Goal: Task Accomplishment & Management: Complete application form

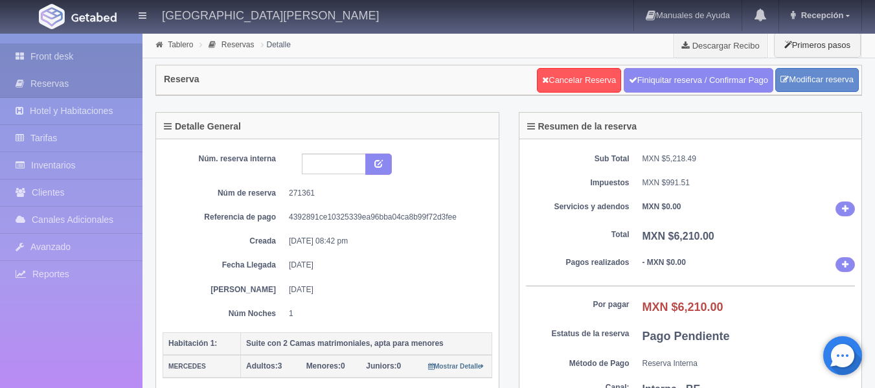
click at [59, 50] on link "Front desk" at bounding box center [71, 56] width 142 height 27
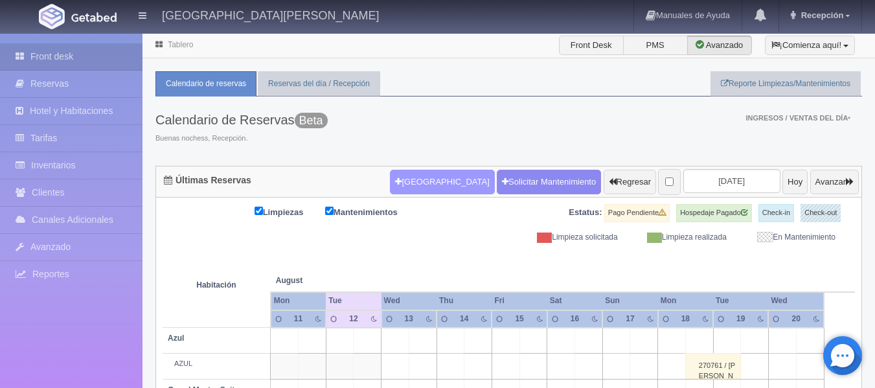
click at [394, 183] on button "[GEOGRAPHIC_DATA]" at bounding box center [442, 182] width 104 height 25
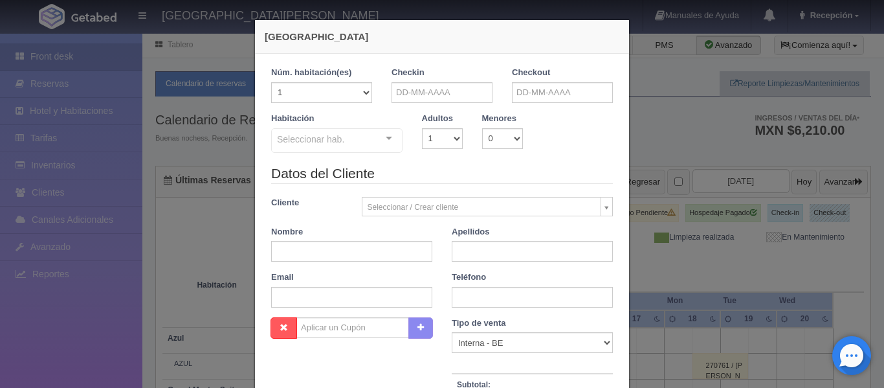
checkbox input "false"
click at [444, 91] on input "text" at bounding box center [442, 92] width 101 height 21
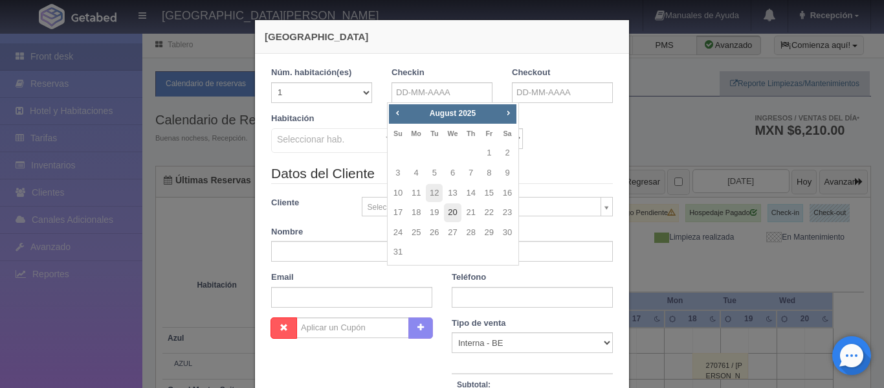
click at [458, 208] on link "20" at bounding box center [452, 212] width 17 height 19
type input "[DATE]"
checkbox input "false"
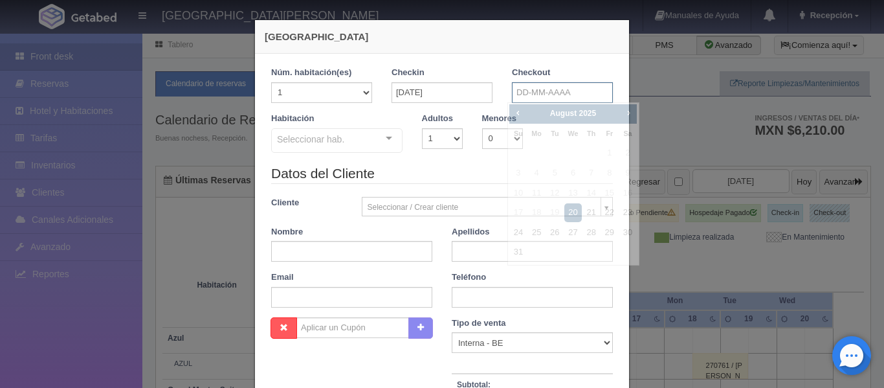
click at [537, 95] on input "text" at bounding box center [562, 92] width 101 height 21
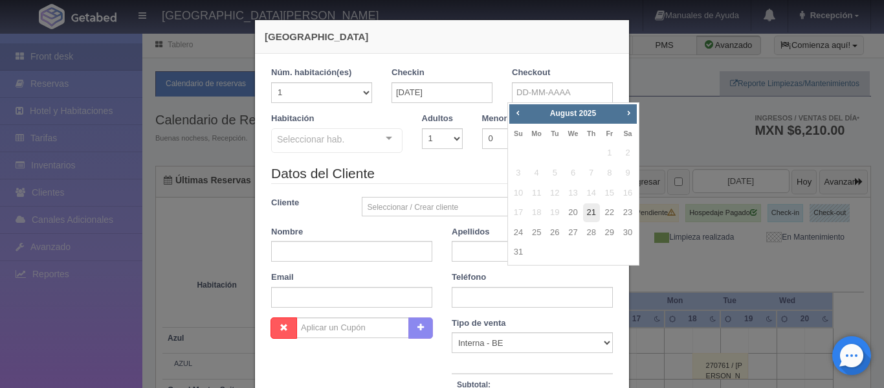
click at [593, 214] on link "21" at bounding box center [591, 212] width 17 height 19
type input "[DATE]"
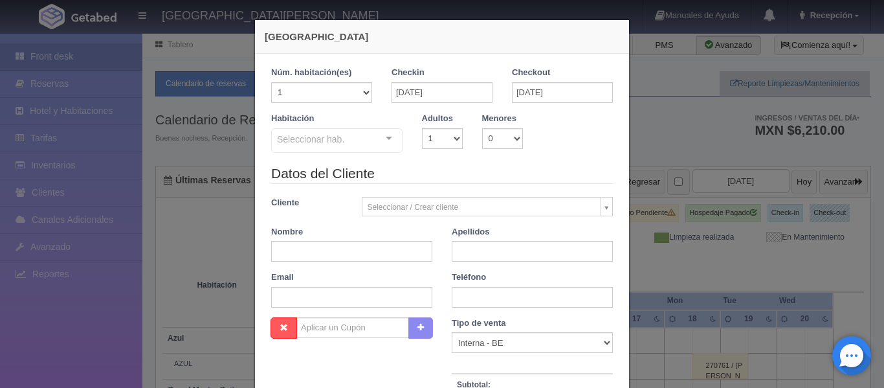
checkbox input "false"
click at [449, 139] on select "1 2 3 4 5 6 7 8 9 10" at bounding box center [442, 138] width 41 height 21
select select "2"
click at [422, 128] on select "1 2 3 4 5 6 7 8 9 10" at bounding box center [442, 138] width 41 height 21
click at [365, 135] on div "Seleccionar hab." at bounding box center [336, 140] width 131 height 25
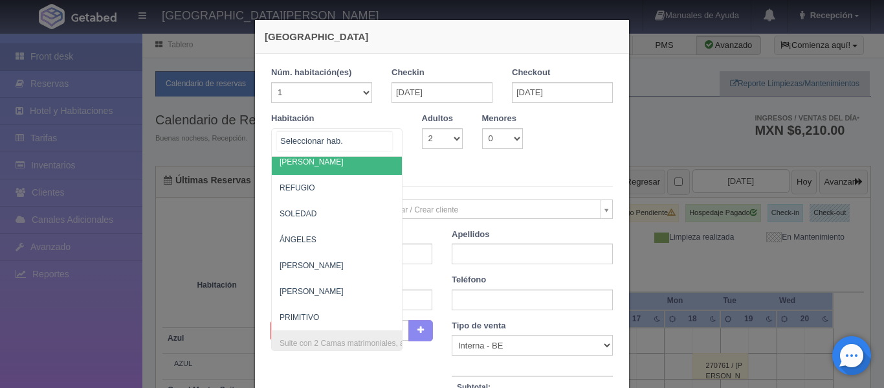
scroll to position [734, 0]
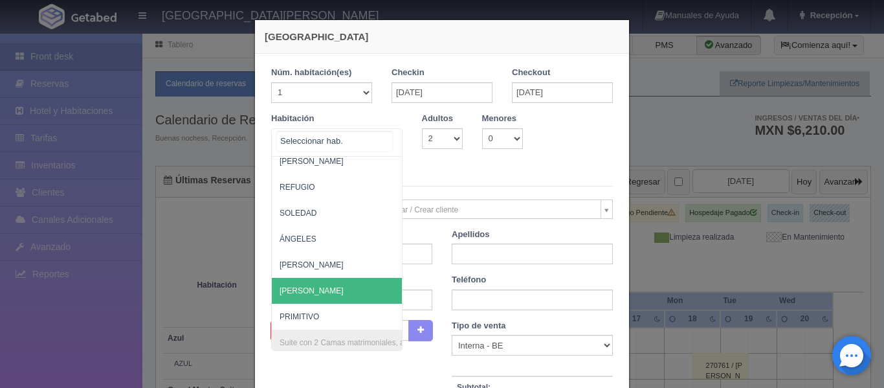
click at [302, 286] on span "[PERSON_NAME]" at bounding box center [312, 290] width 64 height 9
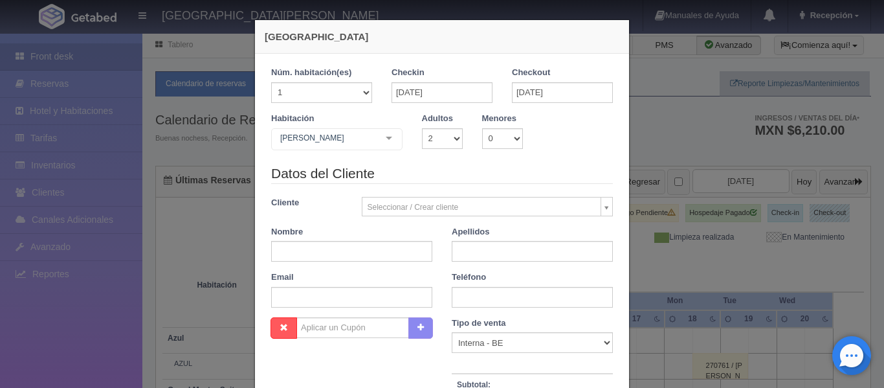
checkbox input "false"
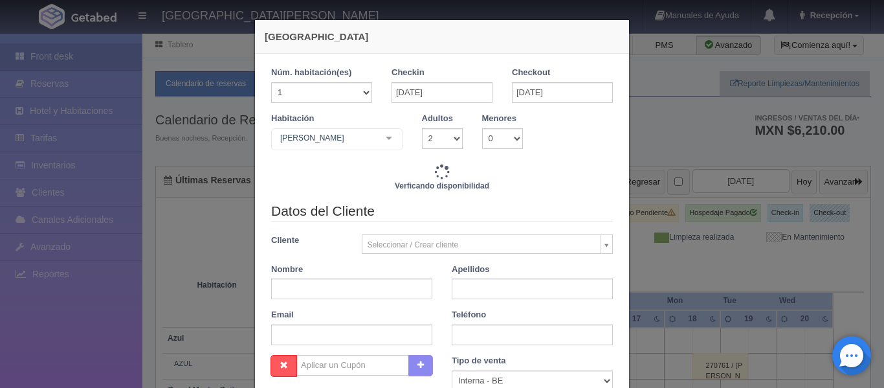
type input "3860.00"
checkbox input "false"
